Goal: Transaction & Acquisition: Purchase product/service

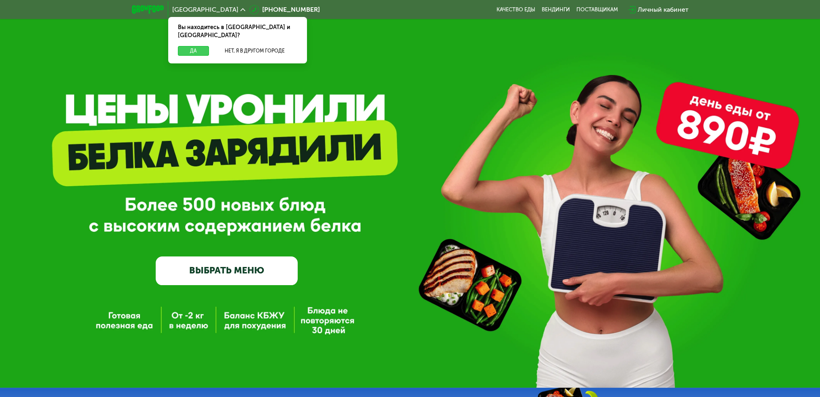
click at [188, 46] on button "Да" at bounding box center [193, 51] width 31 height 10
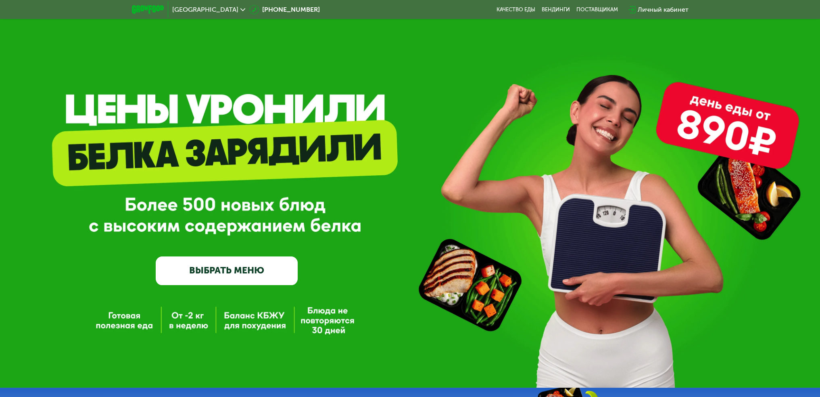
click at [251, 268] on link "ВЫБРАТЬ МЕНЮ" at bounding box center [227, 270] width 142 height 29
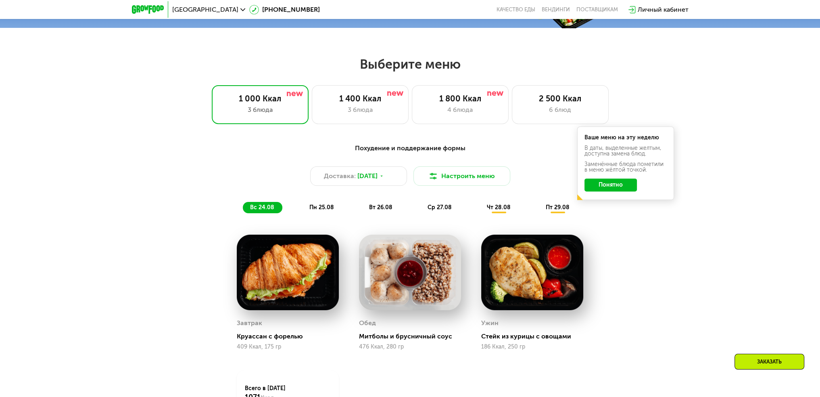
scroll to position [460, 0]
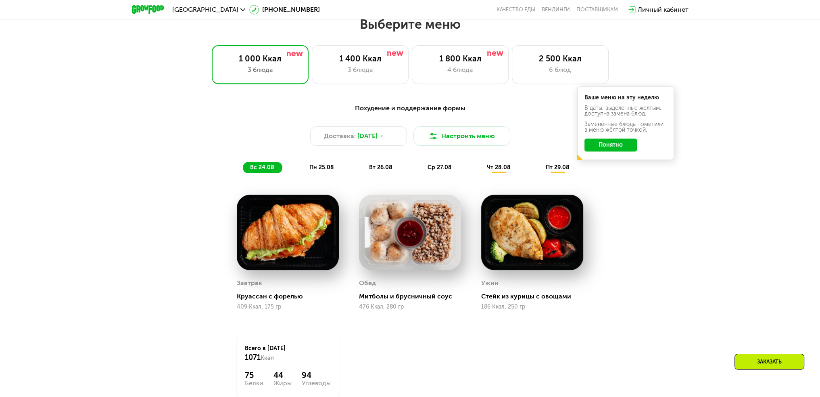
click at [611, 146] on button "Понятно" at bounding box center [611, 144] width 52 height 13
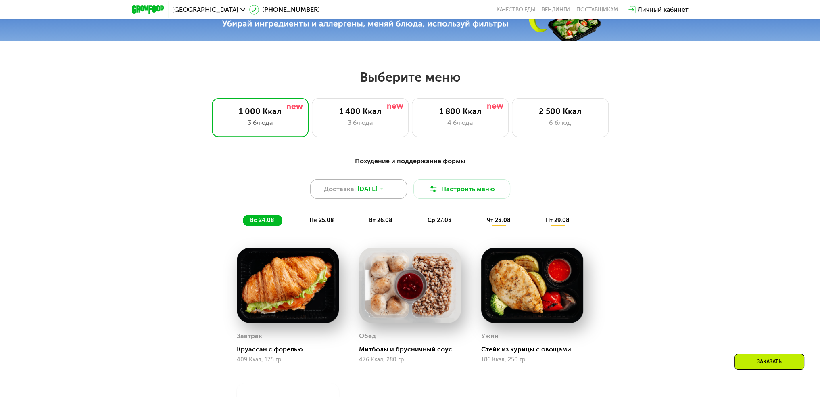
scroll to position [404, 0]
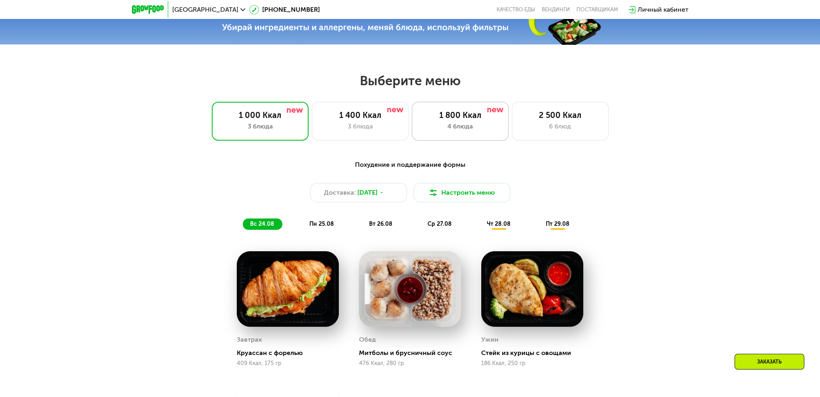
click at [466, 124] on div "4 блюда" at bounding box center [460, 126] width 80 height 10
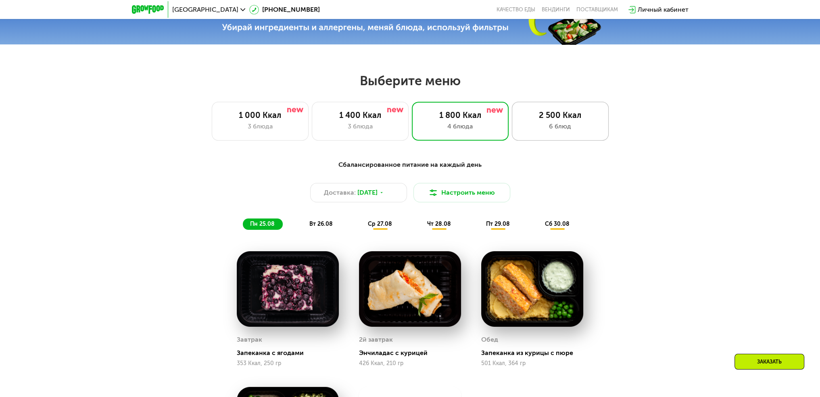
click at [553, 126] on div "6 блюд" at bounding box center [561, 126] width 80 height 10
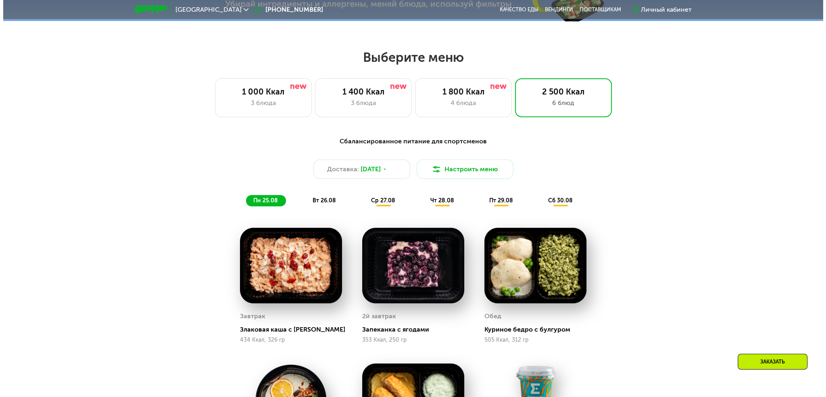
scroll to position [444, 0]
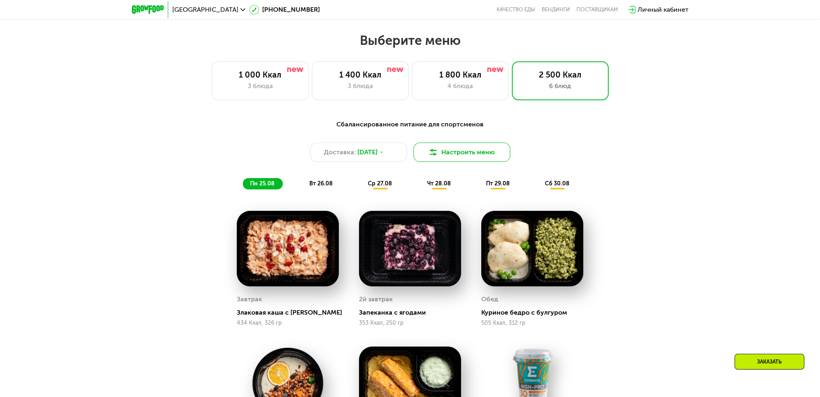
click at [465, 154] on button "Настроить меню" at bounding box center [462, 151] width 97 height 19
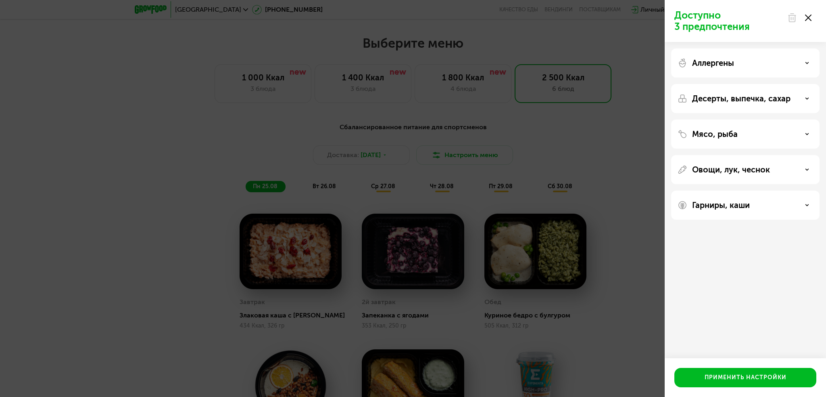
click at [766, 84] on div "Аллергены" at bounding box center [746, 98] width 149 height 29
click at [806, 61] on icon at bounding box center [807, 63] width 4 height 4
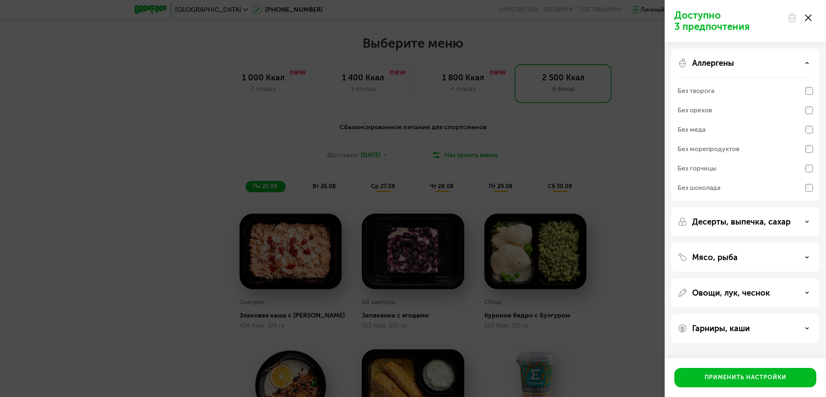
click at [805, 62] on div "Аллергены" at bounding box center [746, 63] width 136 height 10
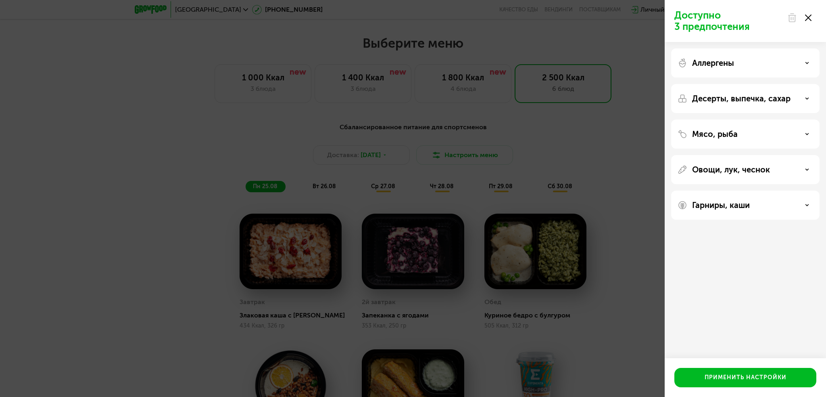
click at [809, 96] on icon at bounding box center [807, 98] width 4 height 4
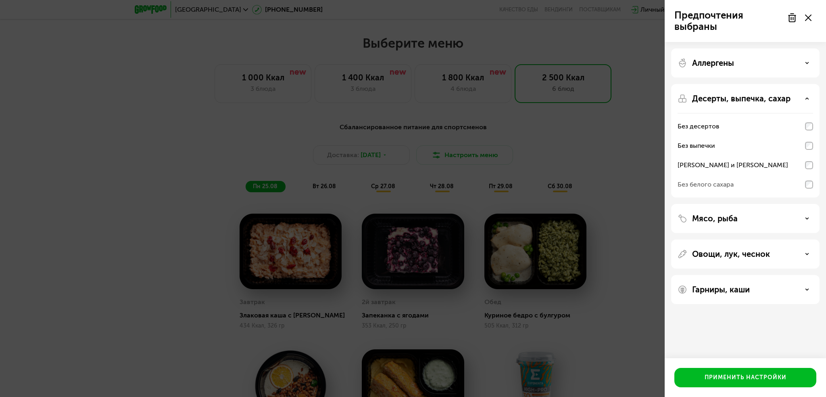
click at [811, 59] on div "Аллергены" at bounding box center [746, 63] width 136 height 10
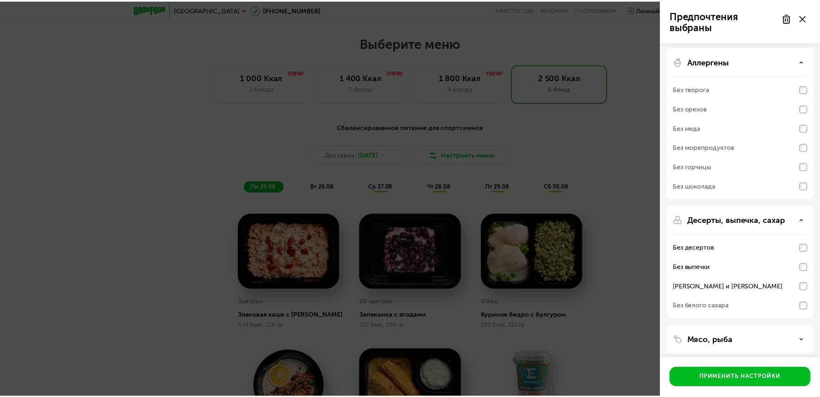
scroll to position [0, 0]
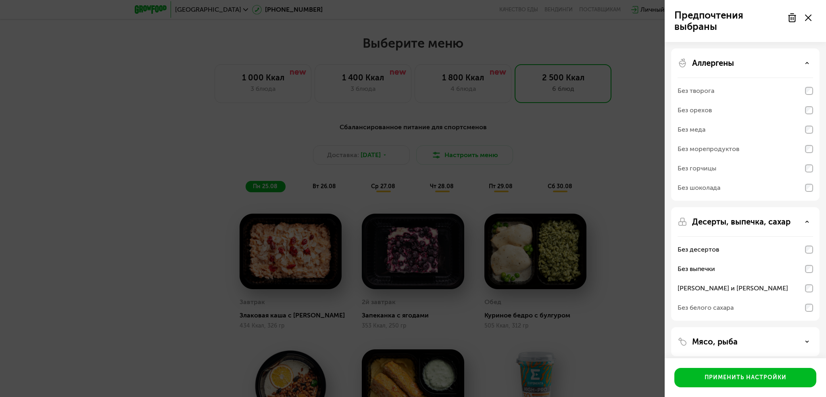
click at [811, 61] on div "Аллергены" at bounding box center [746, 63] width 136 height 10
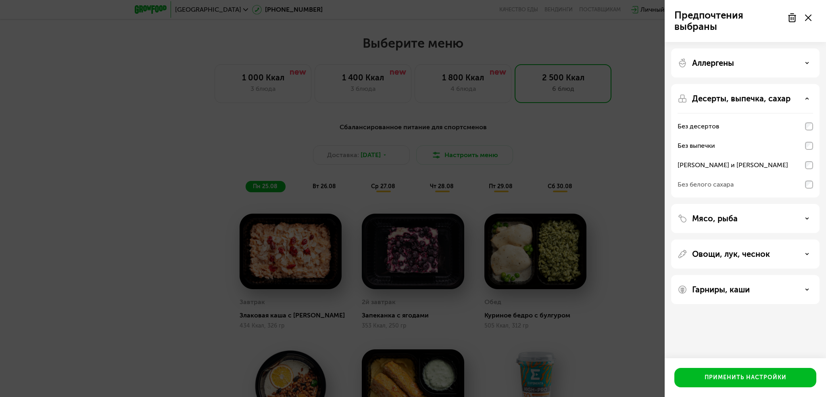
click at [811, 169] on div "[PERSON_NAME] и [PERSON_NAME]" at bounding box center [746, 164] width 136 height 19
click at [767, 220] on div "Мясо, рыба" at bounding box center [746, 218] width 136 height 10
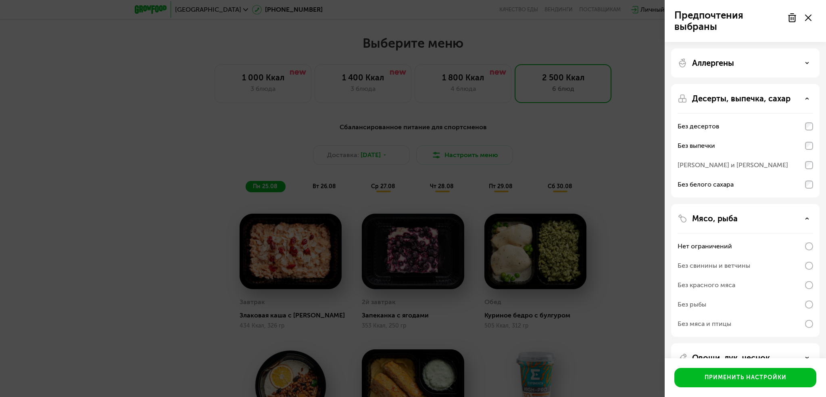
click at [764, 223] on div "Мясо, рыба" at bounding box center [746, 218] width 136 height 10
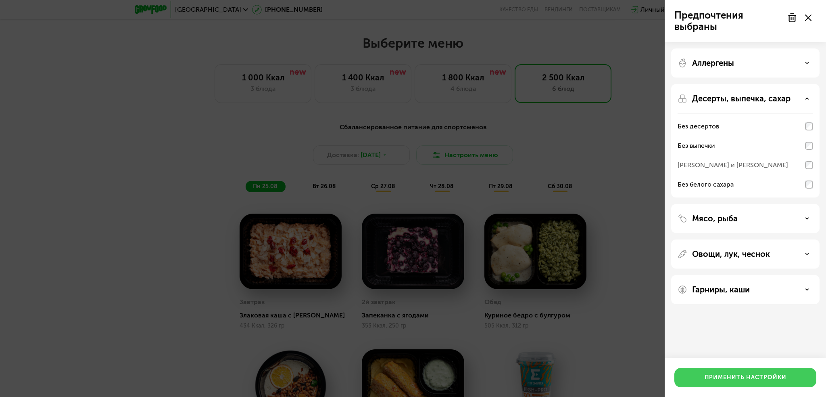
click at [778, 375] on div "Применить настройки" at bounding box center [746, 377] width 82 height 8
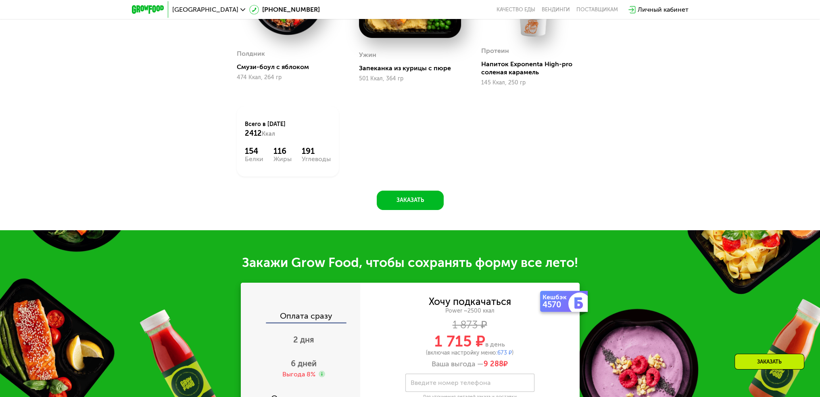
scroll to position [1009, 0]
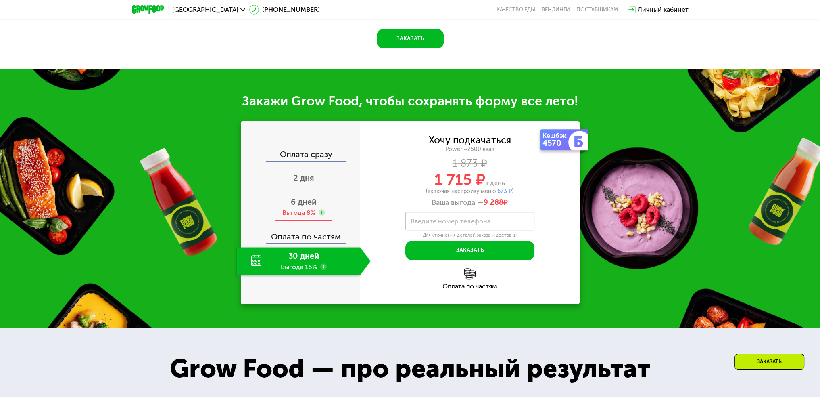
click at [303, 206] on span "6 дней" at bounding box center [304, 202] width 26 height 10
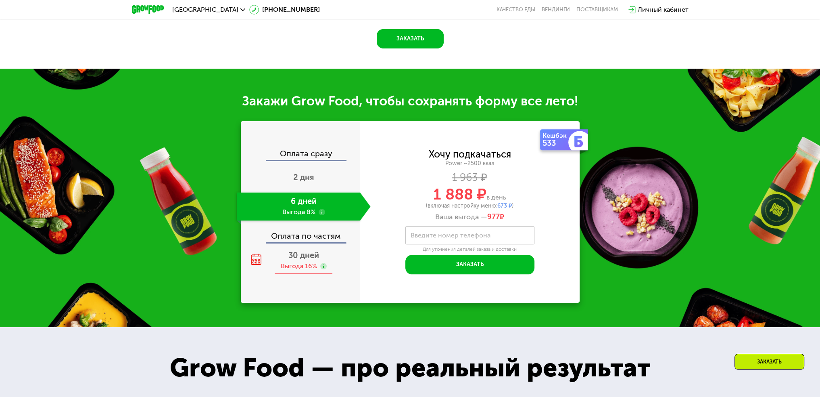
click at [297, 267] on div "Выгода 16%" at bounding box center [299, 266] width 36 height 9
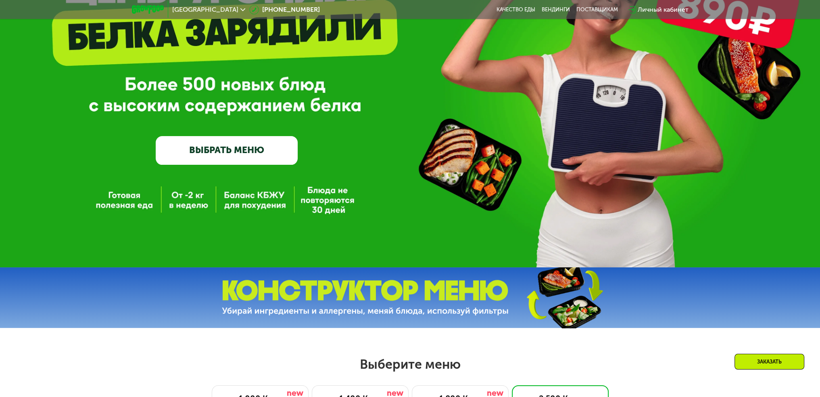
scroll to position [0, 0]
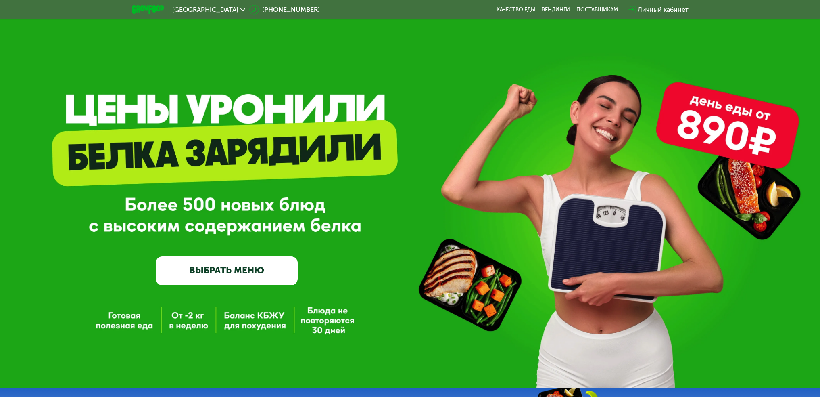
click at [224, 273] on link "ВЫБРАТЬ МЕНЮ" at bounding box center [227, 270] width 142 height 29
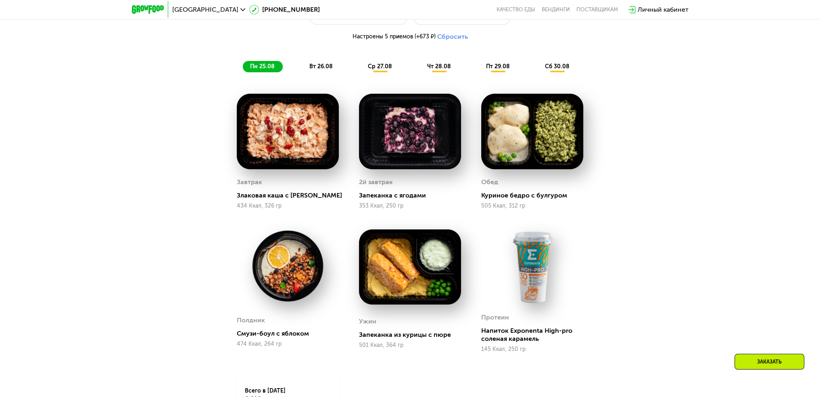
scroll to position [379, 0]
